Goal: Information Seeking & Learning: Learn about a topic

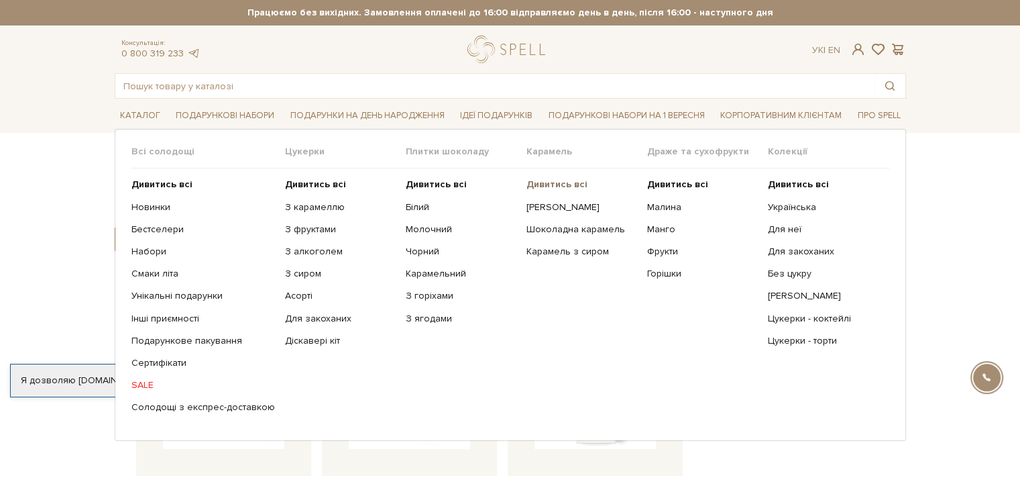
click at [545, 189] on link "Дивитись всі" at bounding box center [582, 184] width 111 height 12
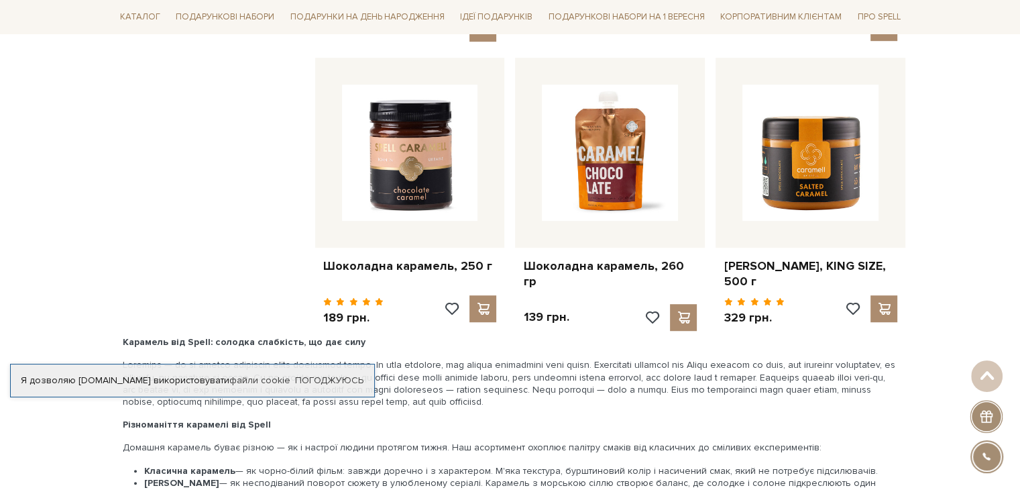
scroll to position [671, 0]
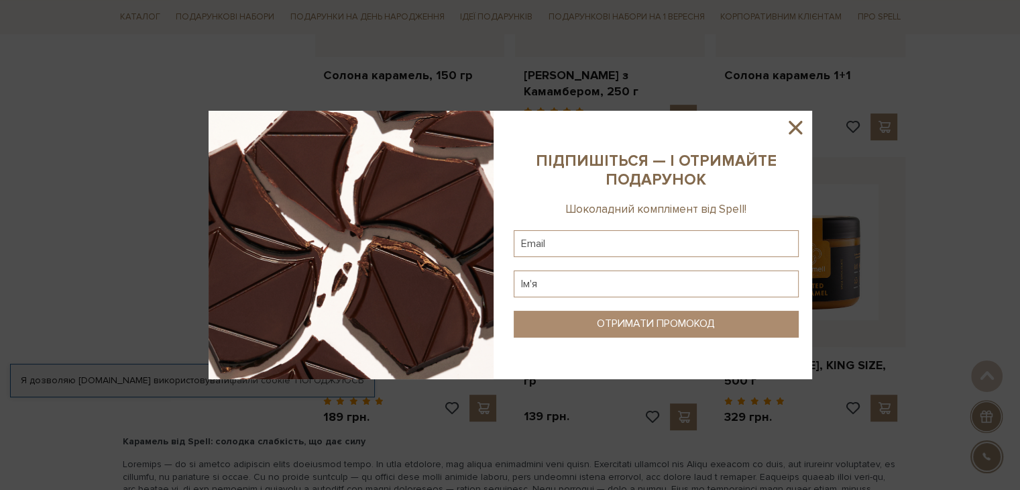
click at [800, 127] on icon at bounding box center [795, 127] width 23 height 23
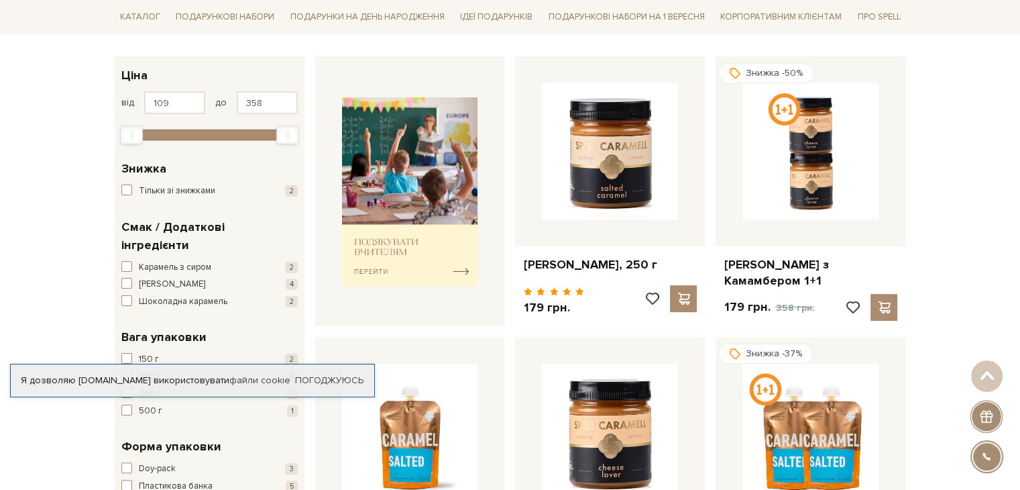
scroll to position [134, 0]
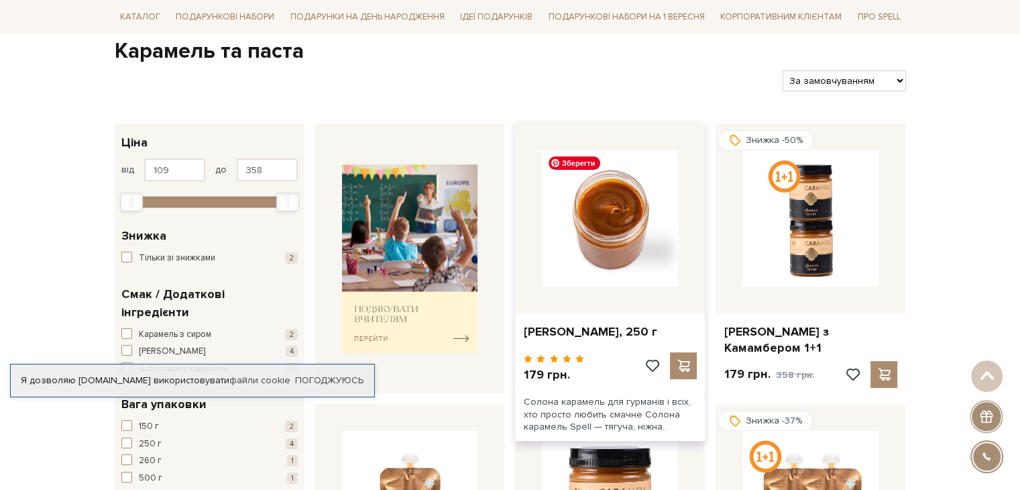
click at [601, 212] on img at bounding box center [610, 218] width 136 height 136
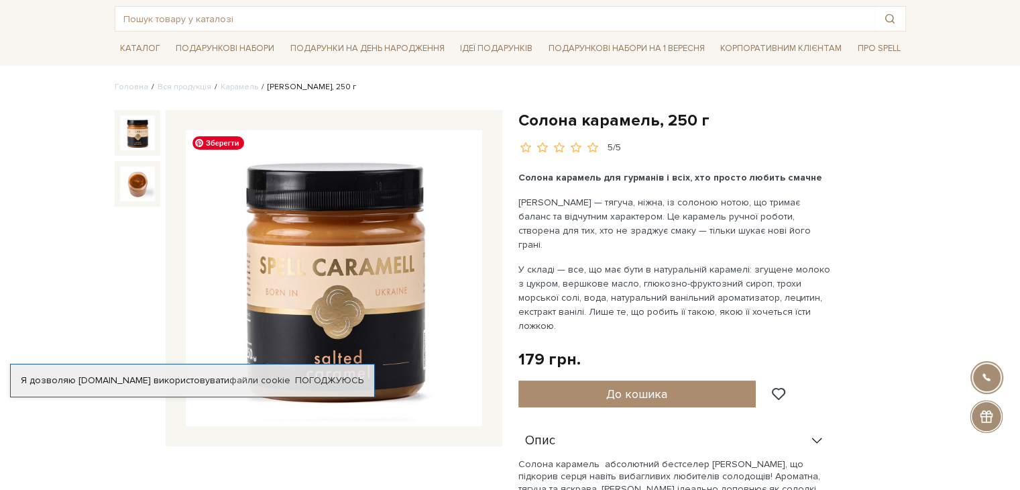
scroll to position [134, 0]
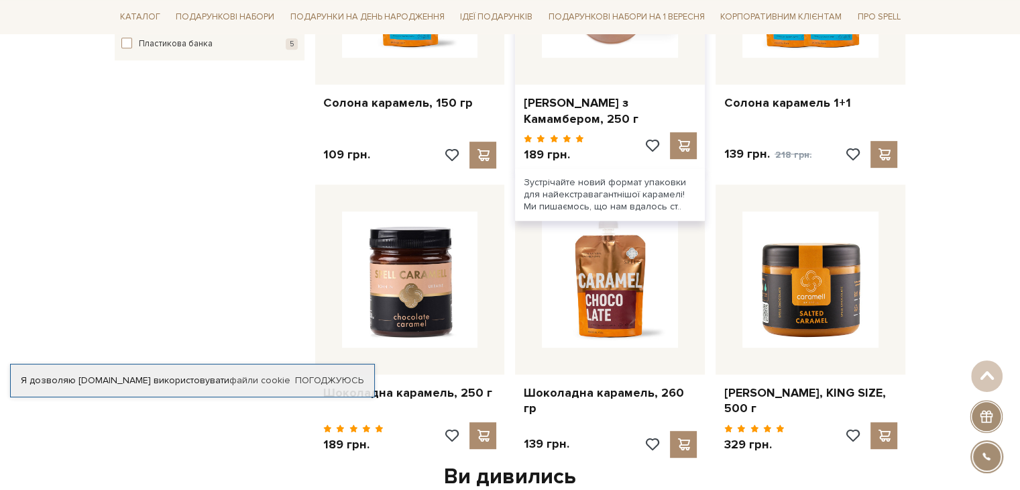
scroll to position [671, 0]
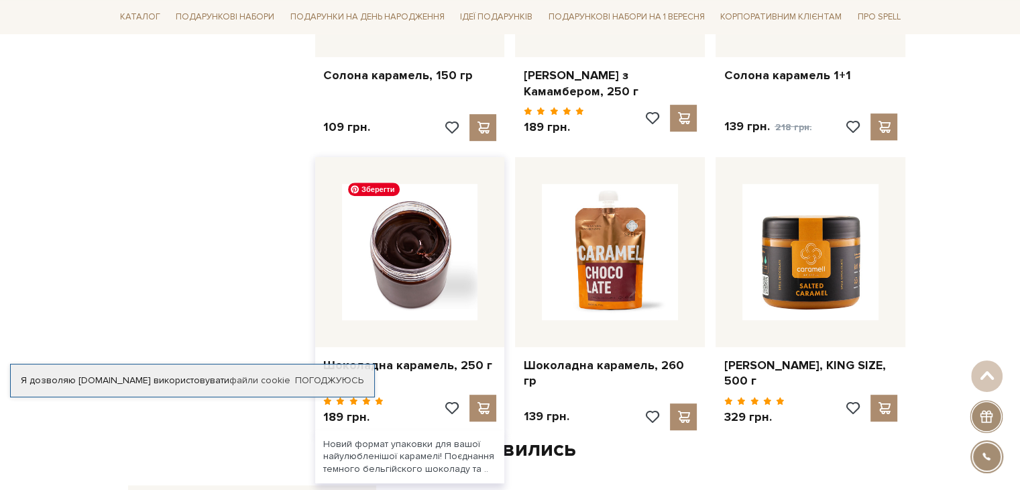
click at [388, 247] on img at bounding box center [410, 252] width 136 height 136
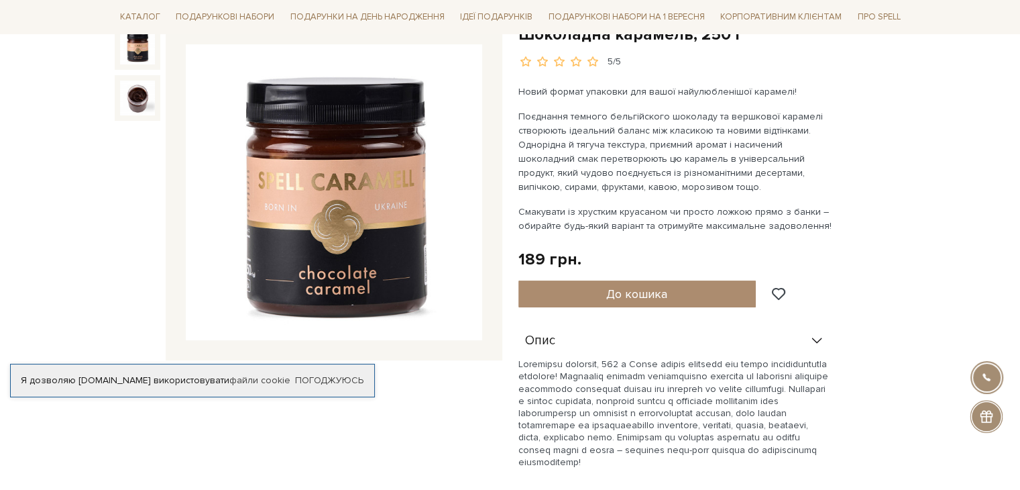
scroll to position [135, 0]
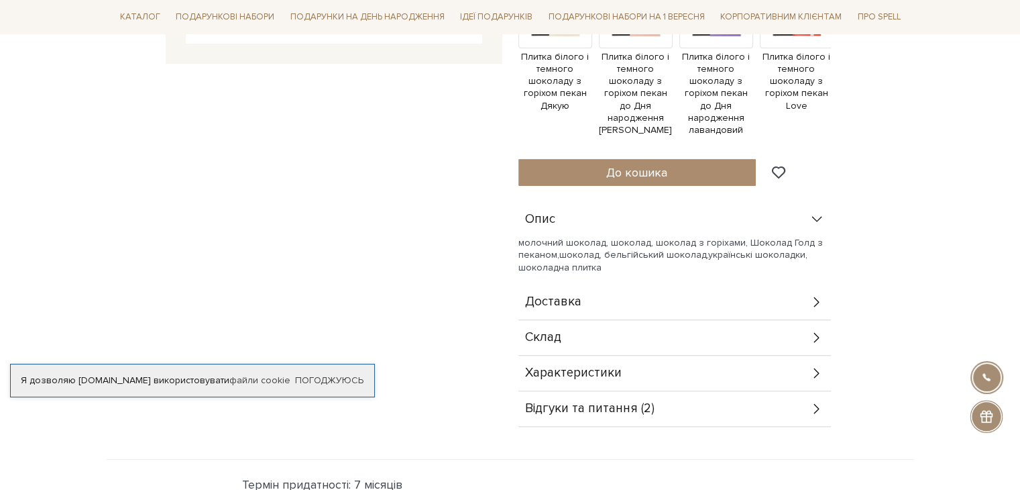
scroll to position [469, 0]
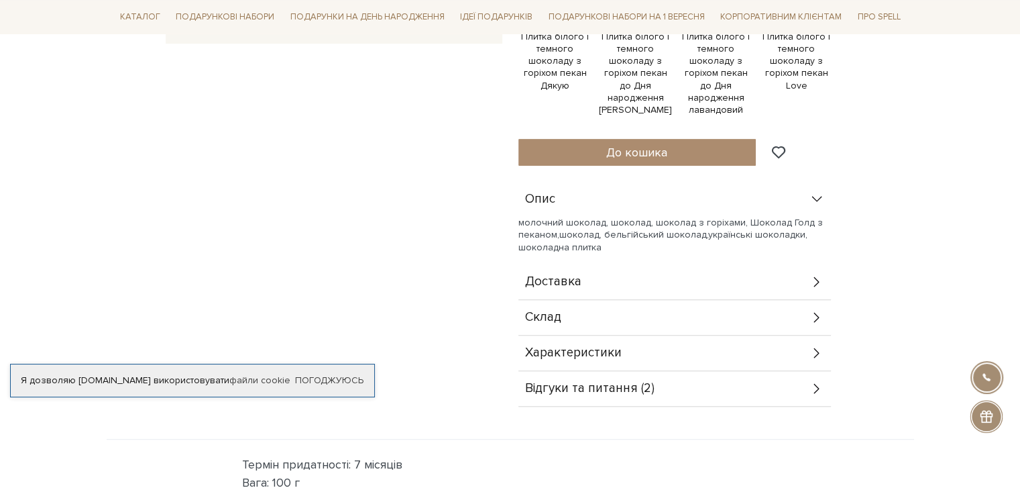
click at [569, 382] on span "Відгуки та питання (2)" at bounding box center [589, 388] width 129 height 12
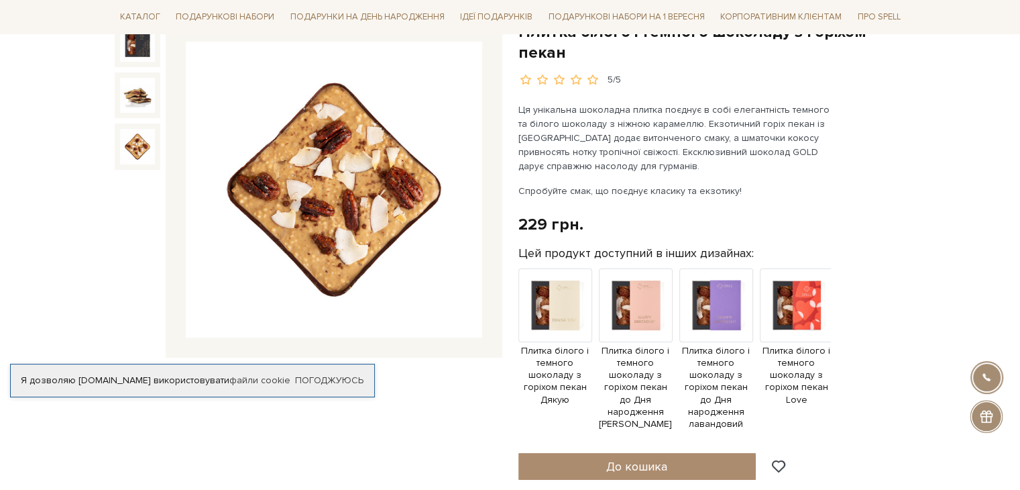
scroll to position [67, 0]
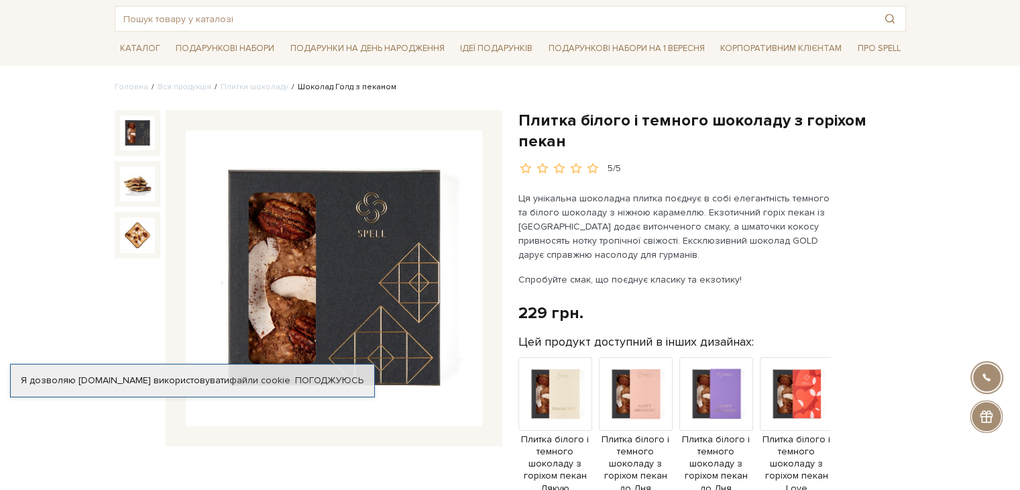
click at [145, 144] on img at bounding box center [137, 132] width 35 height 35
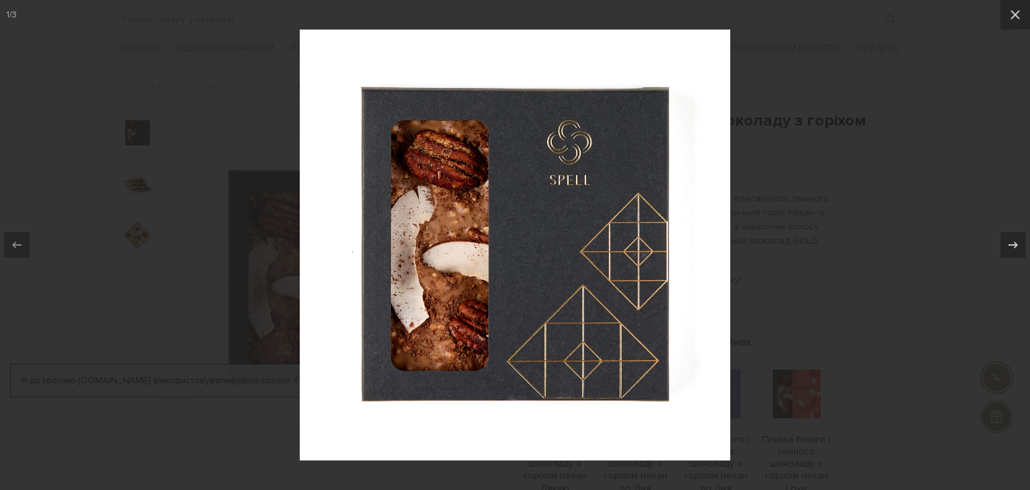
click at [942, 203] on div at bounding box center [515, 245] width 1030 height 490
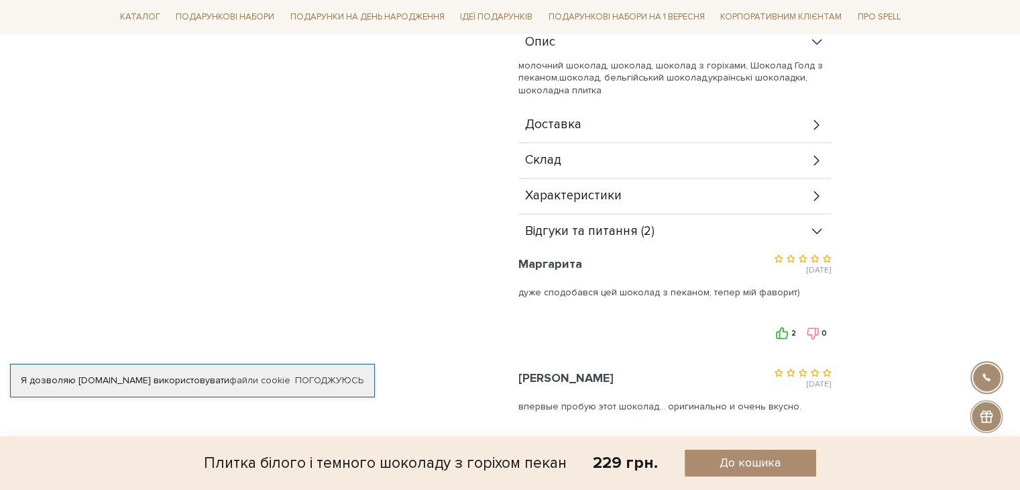
scroll to position [604, 0]
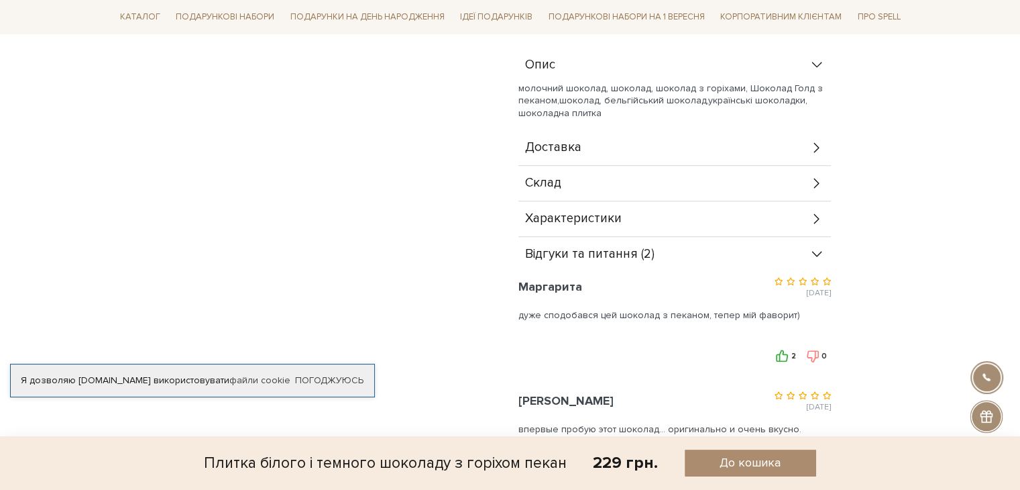
click at [535, 213] on span "Характеристики" at bounding box center [573, 219] width 97 height 12
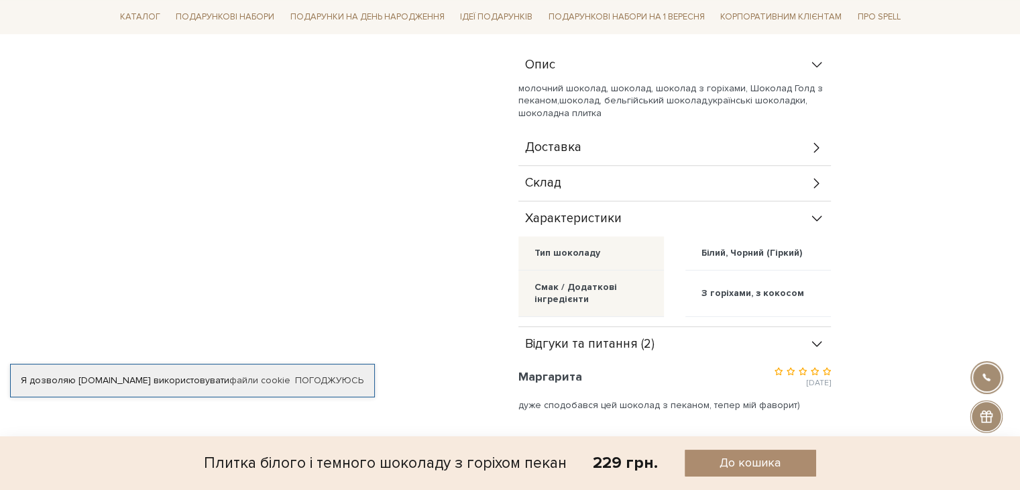
click at [637, 166] on div "Склад" at bounding box center [674, 183] width 313 height 35
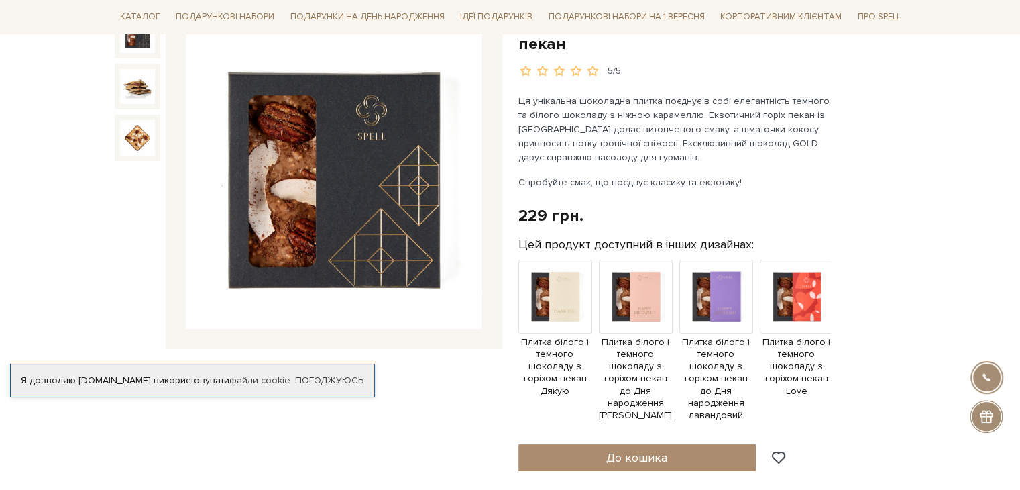
scroll to position [67, 0]
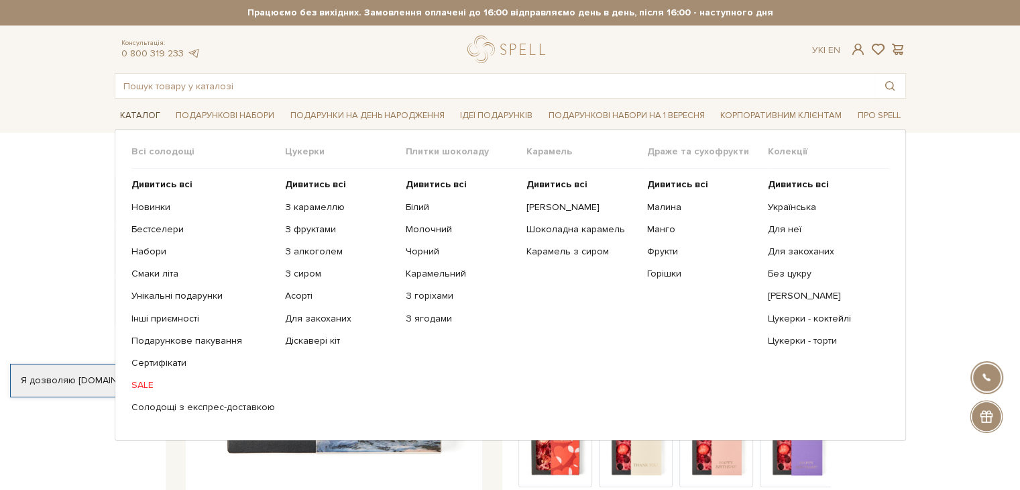
click at [154, 111] on link "Каталог" at bounding box center [140, 115] width 51 height 21
